Goal: Information Seeking & Learning: Compare options

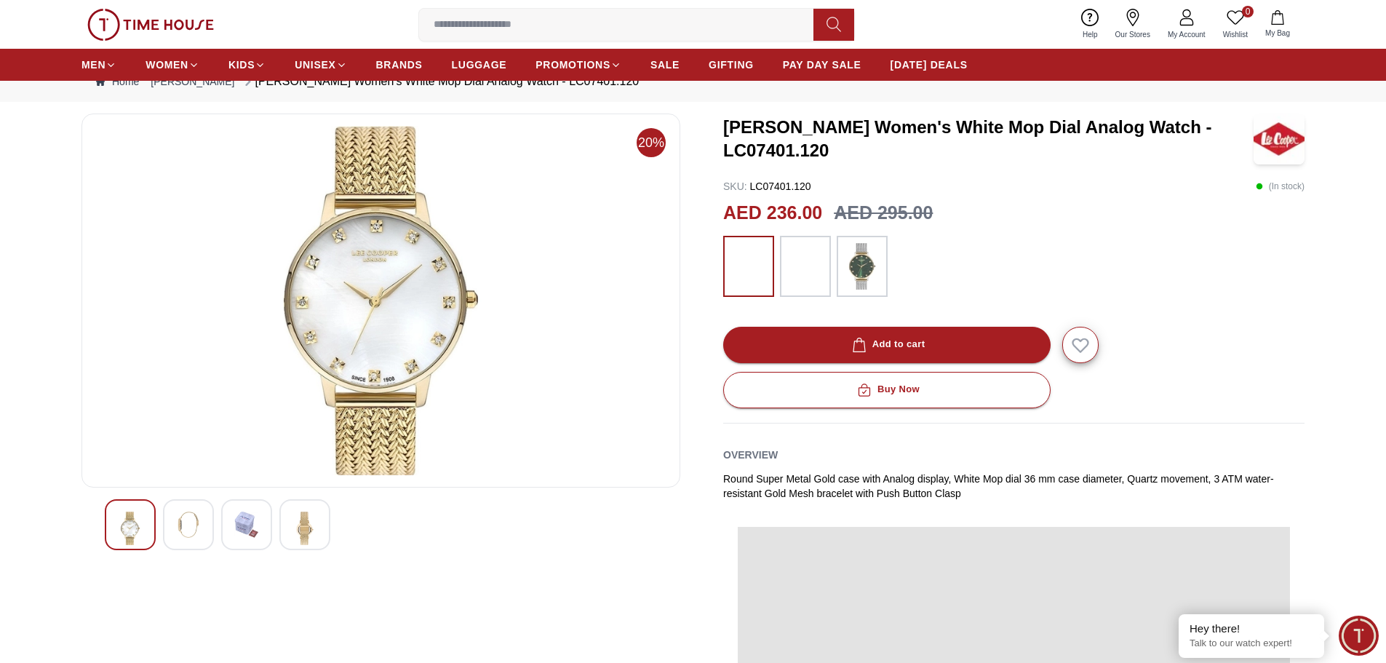
scroll to position [73, 0]
